Goal: Find specific page/section

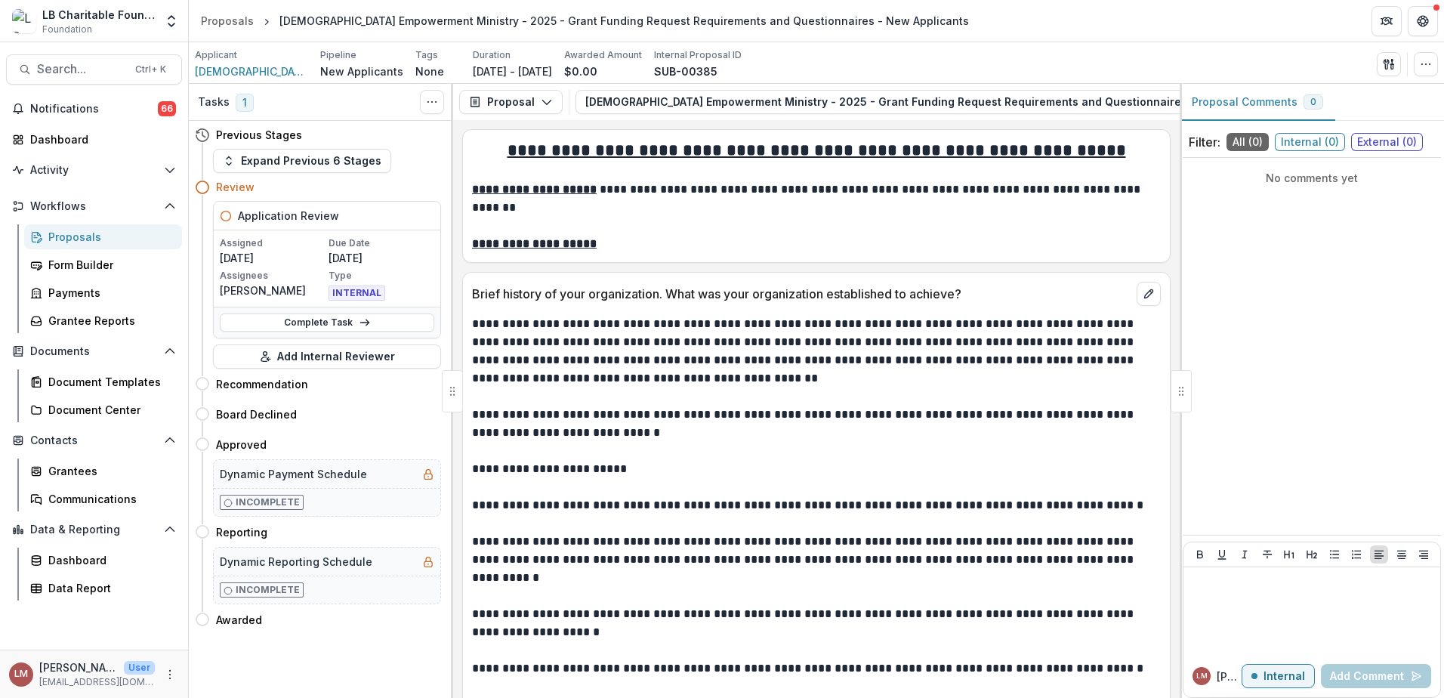
scroll to position [9535, 0]
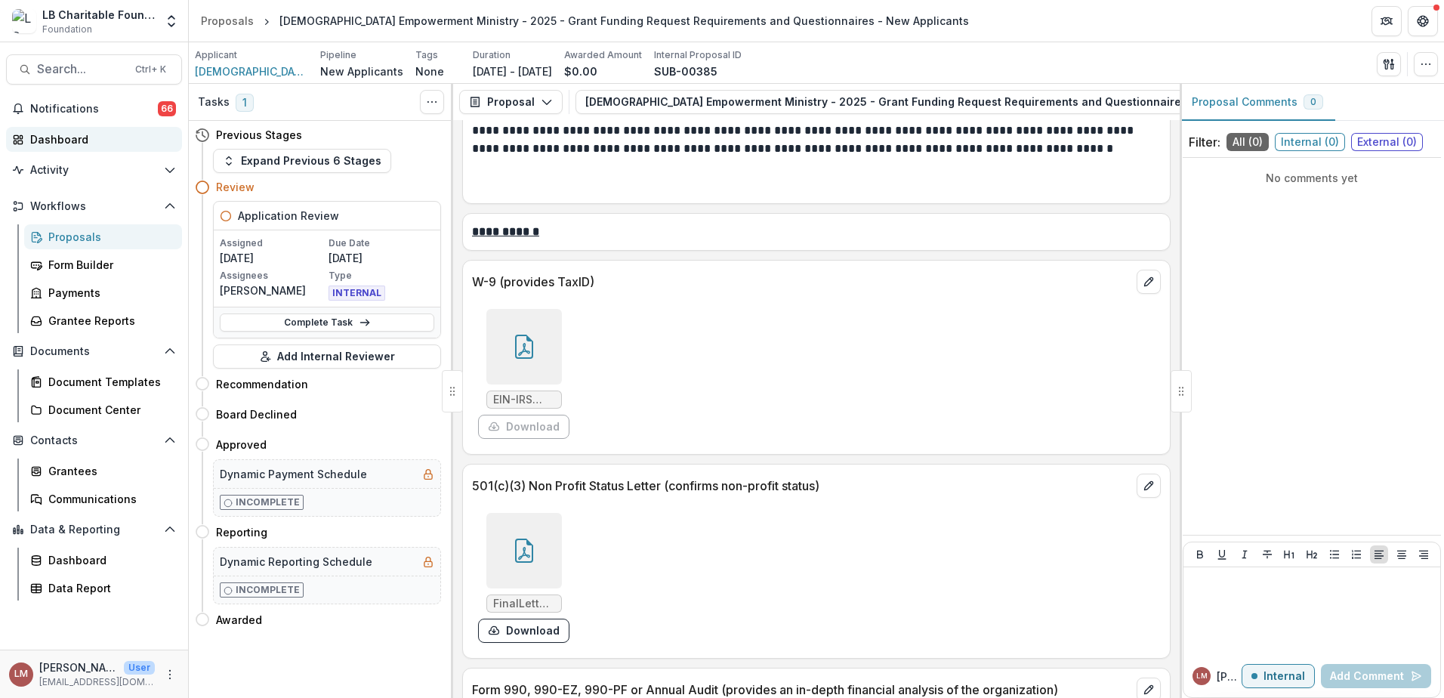
click at [54, 143] on div "Dashboard" at bounding box center [100, 139] width 140 height 16
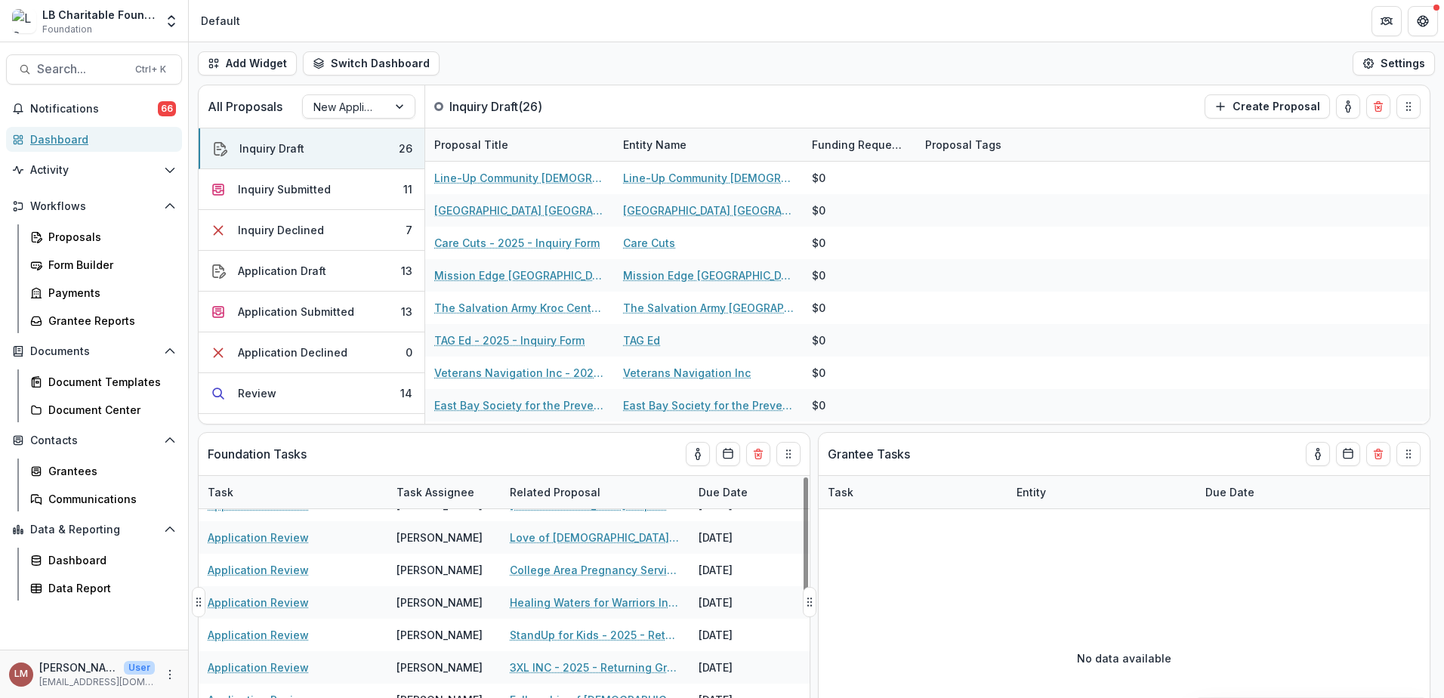
scroll to position [353, 0]
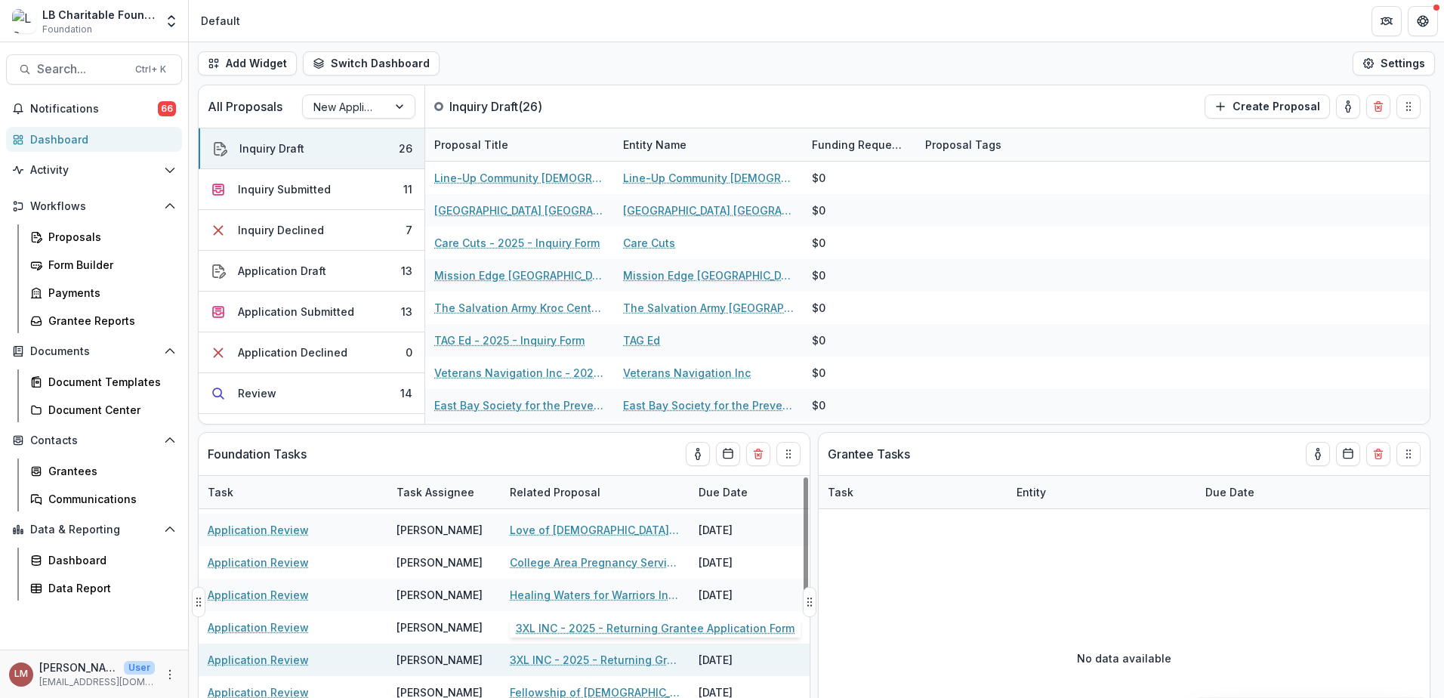
click at [536, 665] on link "3XL INC - 2025 - Returning Grantee Application Form" at bounding box center [595, 660] width 171 height 16
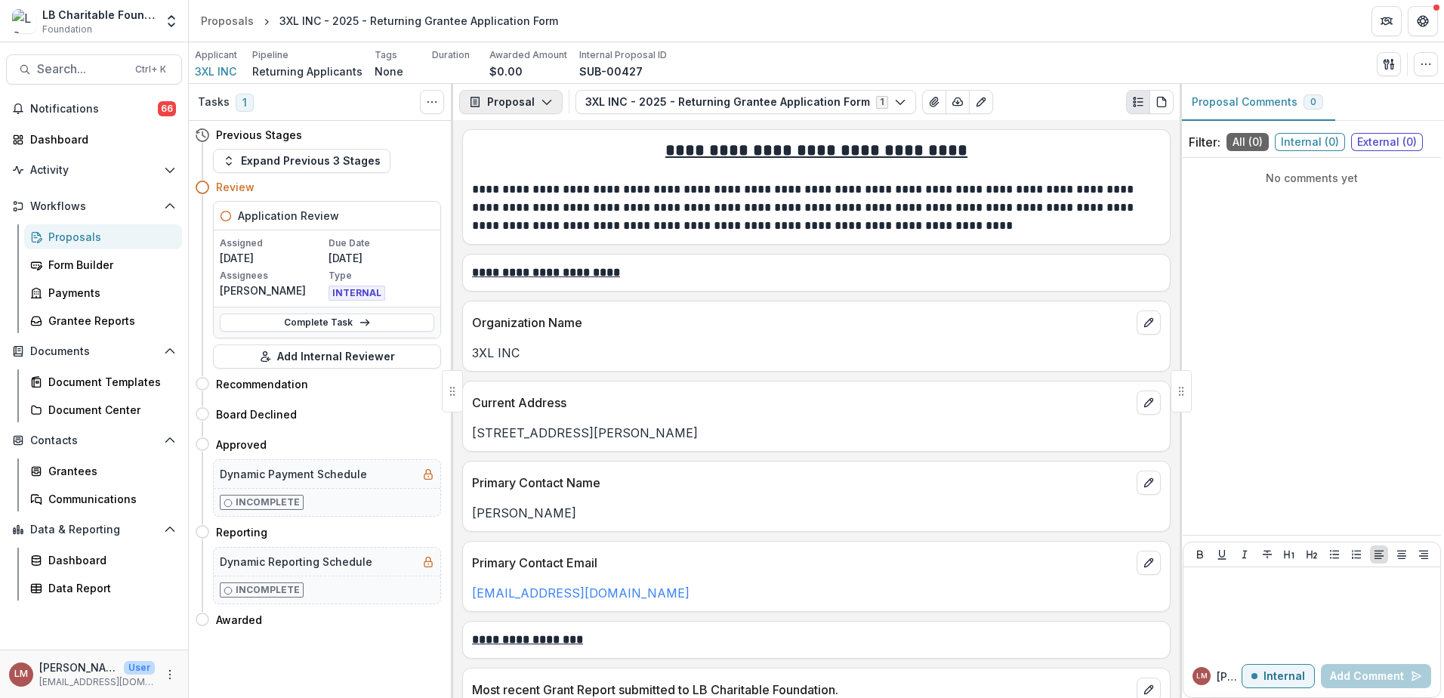
click at [542, 101] on polyline "button" at bounding box center [546, 102] width 8 height 5
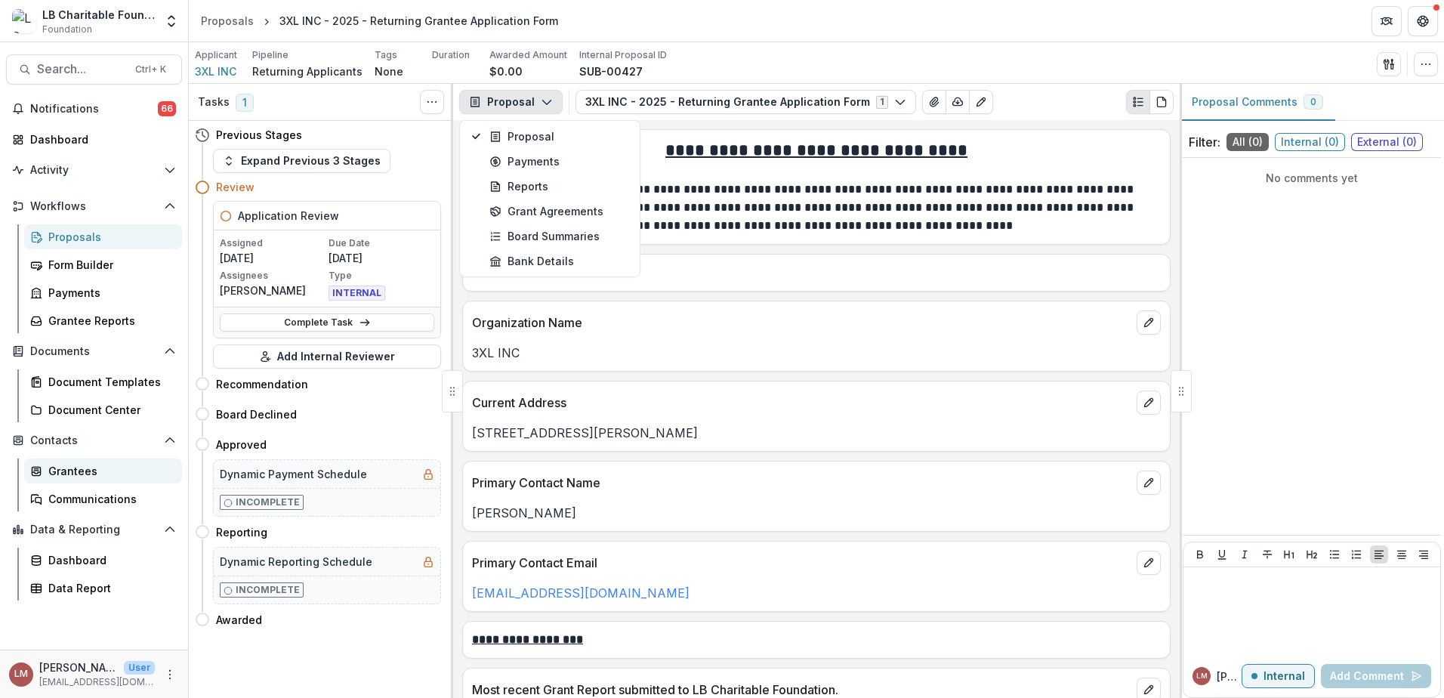
click at [62, 471] on div "Grantees" at bounding box center [109, 471] width 122 height 16
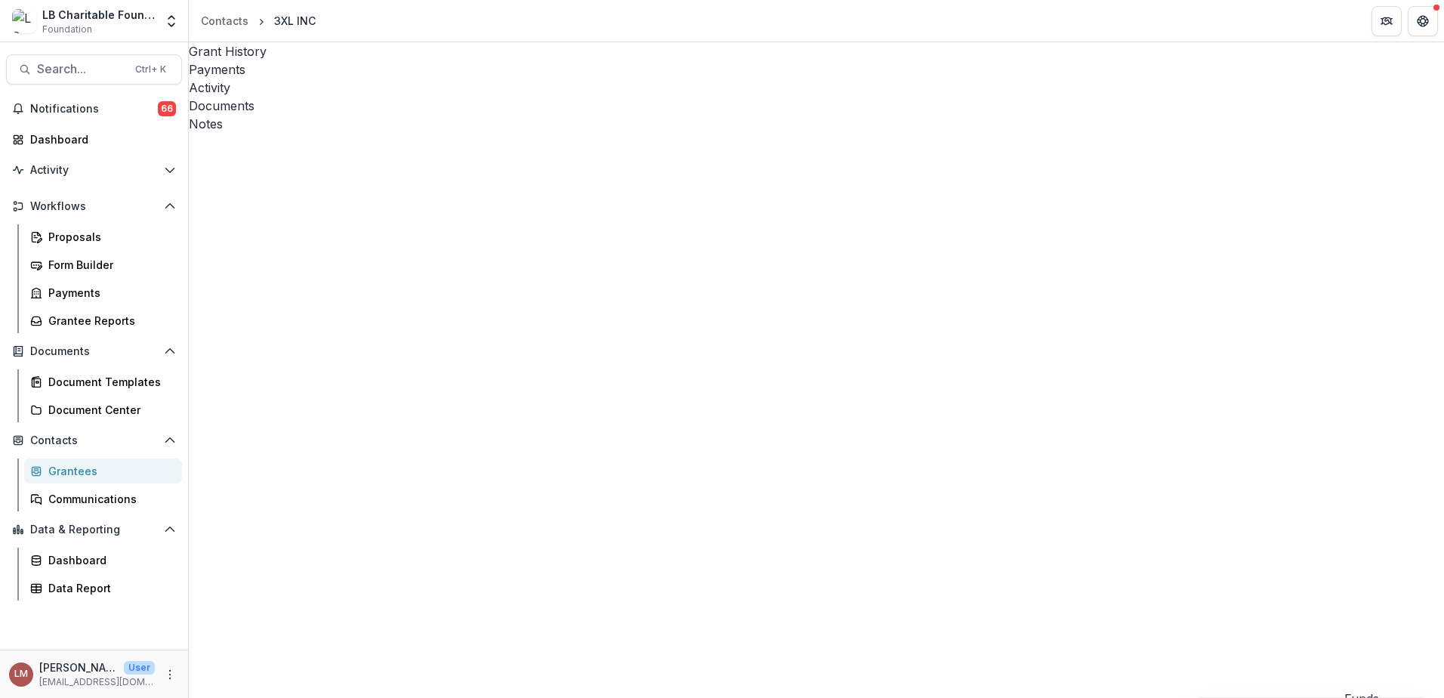
drag, startPoint x: 686, startPoint y: 686, endPoint x: 470, endPoint y: 648, distance: 218.5
